Goal: Task Accomplishment & Management: Manage account settings

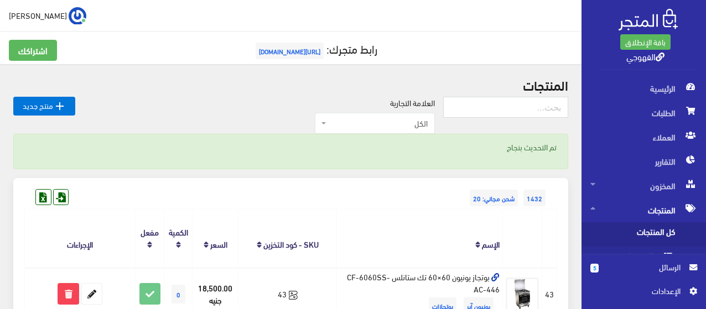
scroll to position [494, 0]
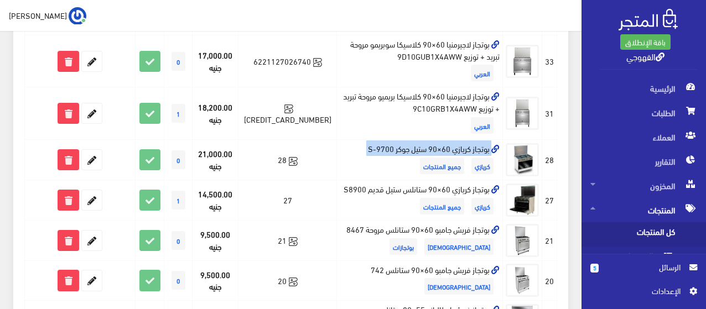
click at [628, 268] on span "الرسائل" at bounding box center [643, 267] width 73 height 12
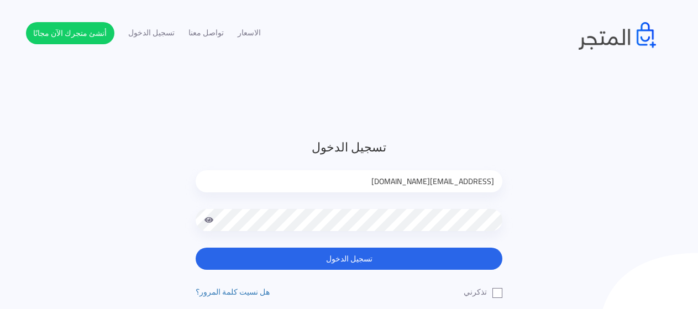
click at [641, 274] on div "تسجيل الدخول [EMAIL_ADDRESS][DOMAIN_NAME] تسجيل الدخول تذكرني" at bounding box center [349, 230] width 647 height 185
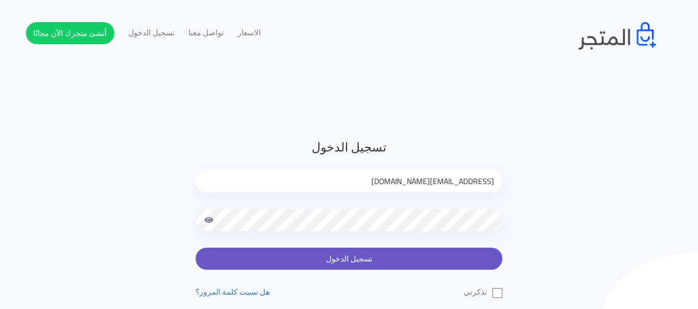
click at [477, 257] on button "تسجيل الدخول" at bounding box center [349, 259] width 307 height 22
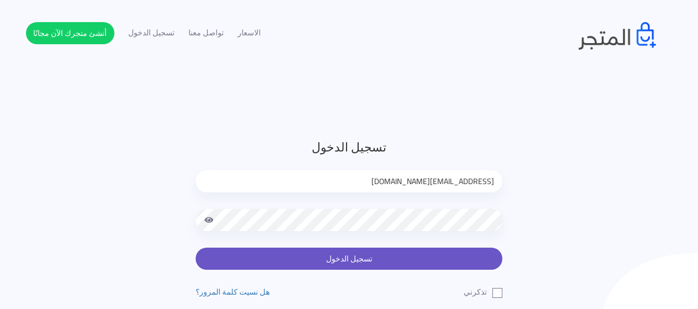
click at [477, 257] on button "تسجيل الدخول" at bounding box center [349, 259] width 307 height 22
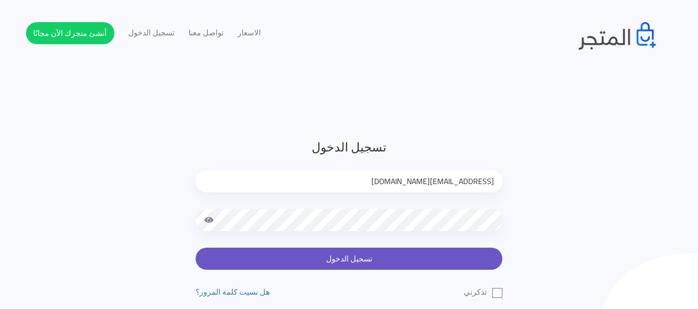
click at [477, 257] on button "تسجيل الدخول" at bounding box center [349, 259] width 307 height 22
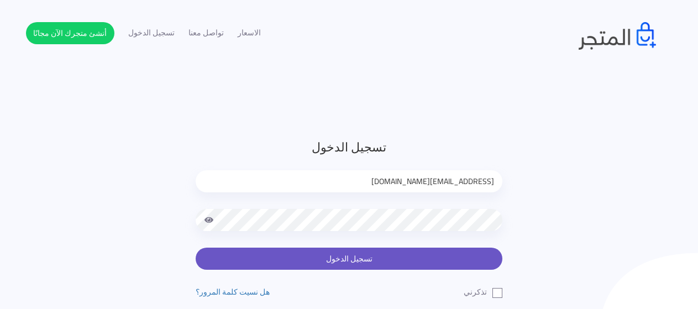
click at [477, 257] on button "تسجيل الدخول" at bounding box center [349, 259] width 307 height 22
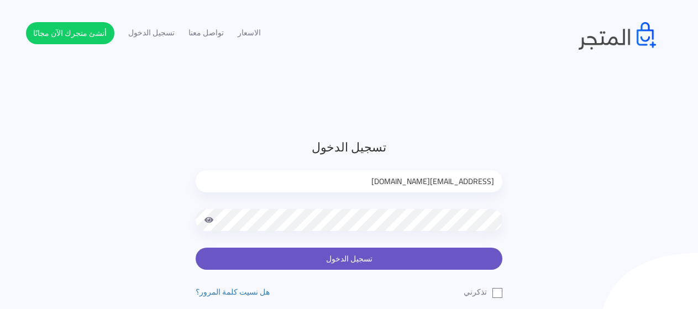
click at [477, 257] on button "تسجيل الدخول" at bounding box center [349, 259] width 307 height 22
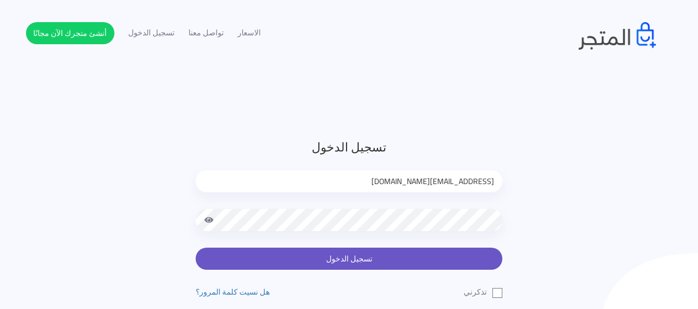
click at [477, 257] on button "تسجيل الدخول" at bounding box center [349, 259] width 307 height 22
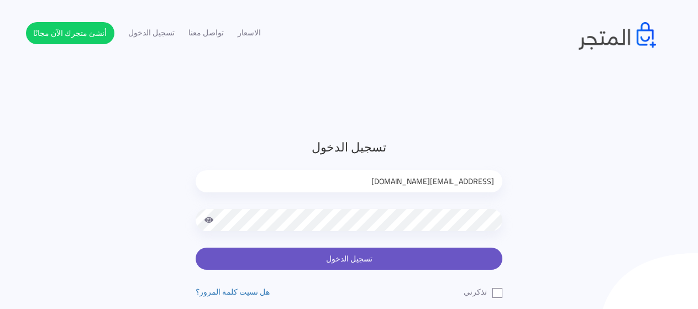
click at [477, 257] on button "تسجيل الدخول" at bounding box center [349, 259] width 307 height 22
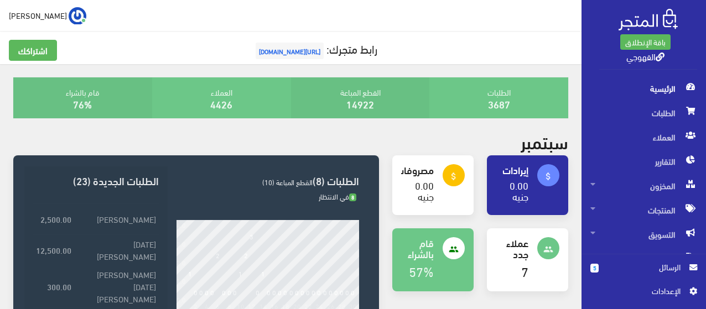
click at [636, 271] on span "الرسائل" at bounding box center [643, 267] width 73 height 12
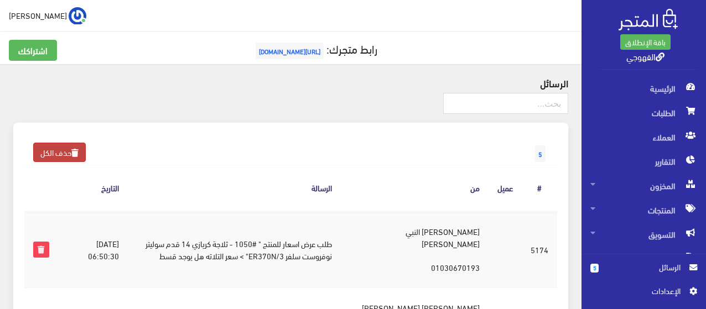
click at [56, 153] on link "حذف الكل" at bounding box center [59, 152] width 53 height 19
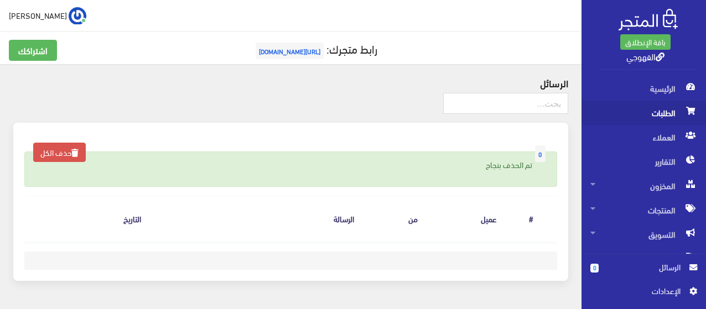
click at [643, 109] on span "الطلبات" at bounding box center [643, 113] width 107 height 24
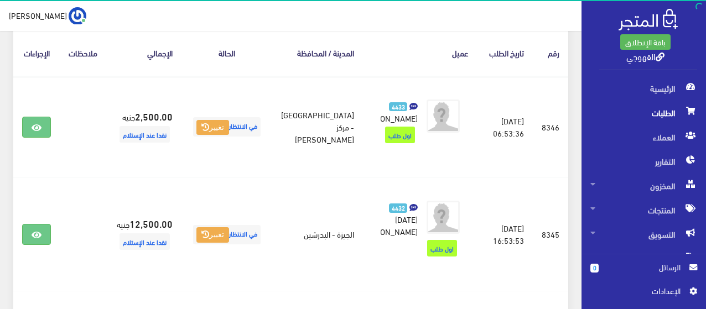
scroll to position [177, 0]
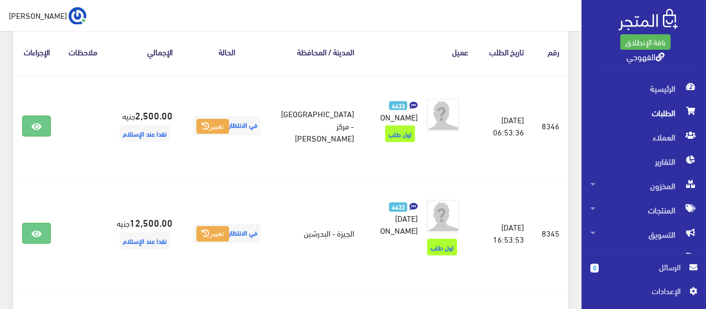
click at [578, 19] on div " طارق القهوجي اشتراكي تسجيل الخروج" at bounding box center [290, 15] width 581 height 31
drag, startPoint x: 578, startPoint y: 19, endPoint x: 602, endPoint y: 15, distance: 23.5
